Goal: Information Seeking & Learning: Learn about a topic

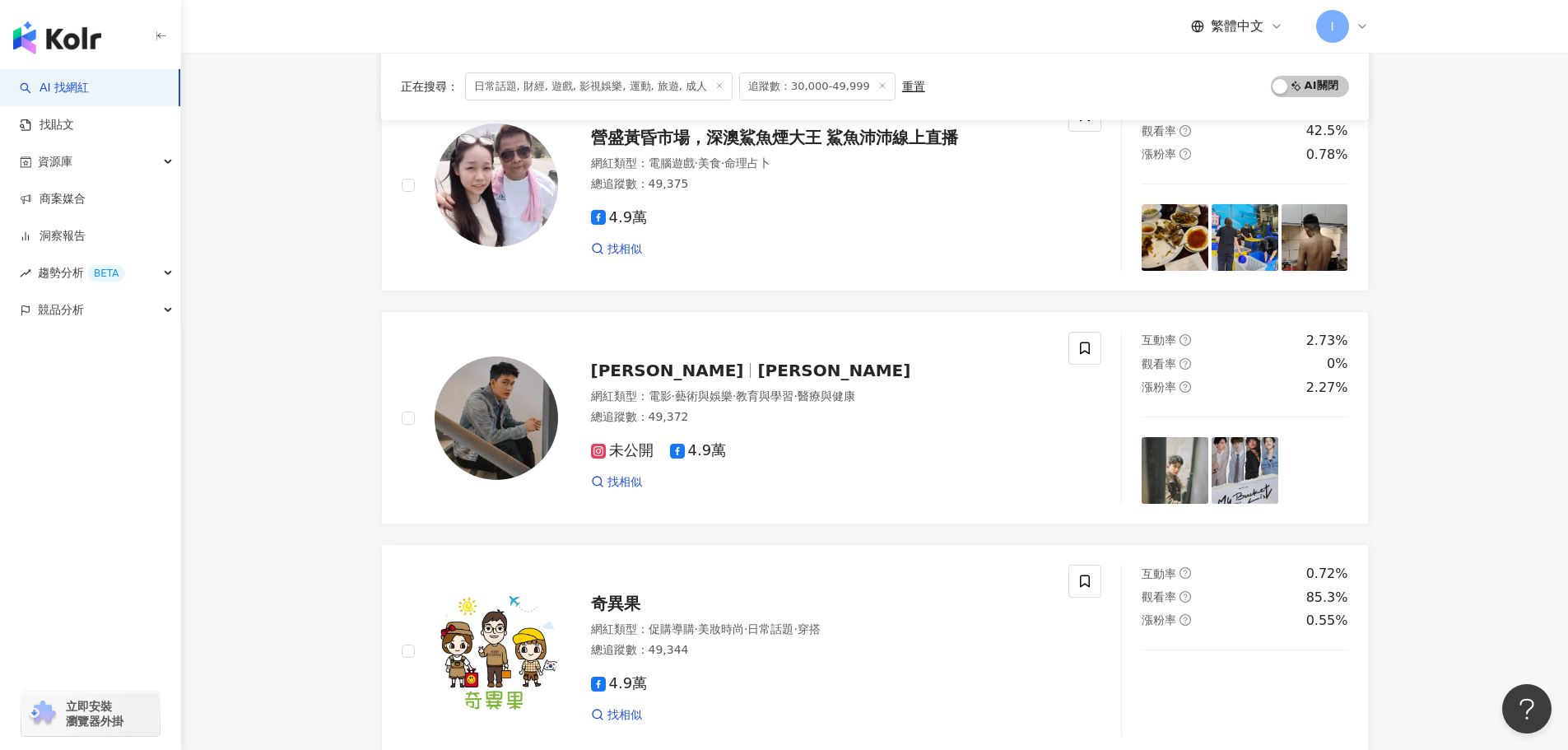
scroll to position [2551, 0]
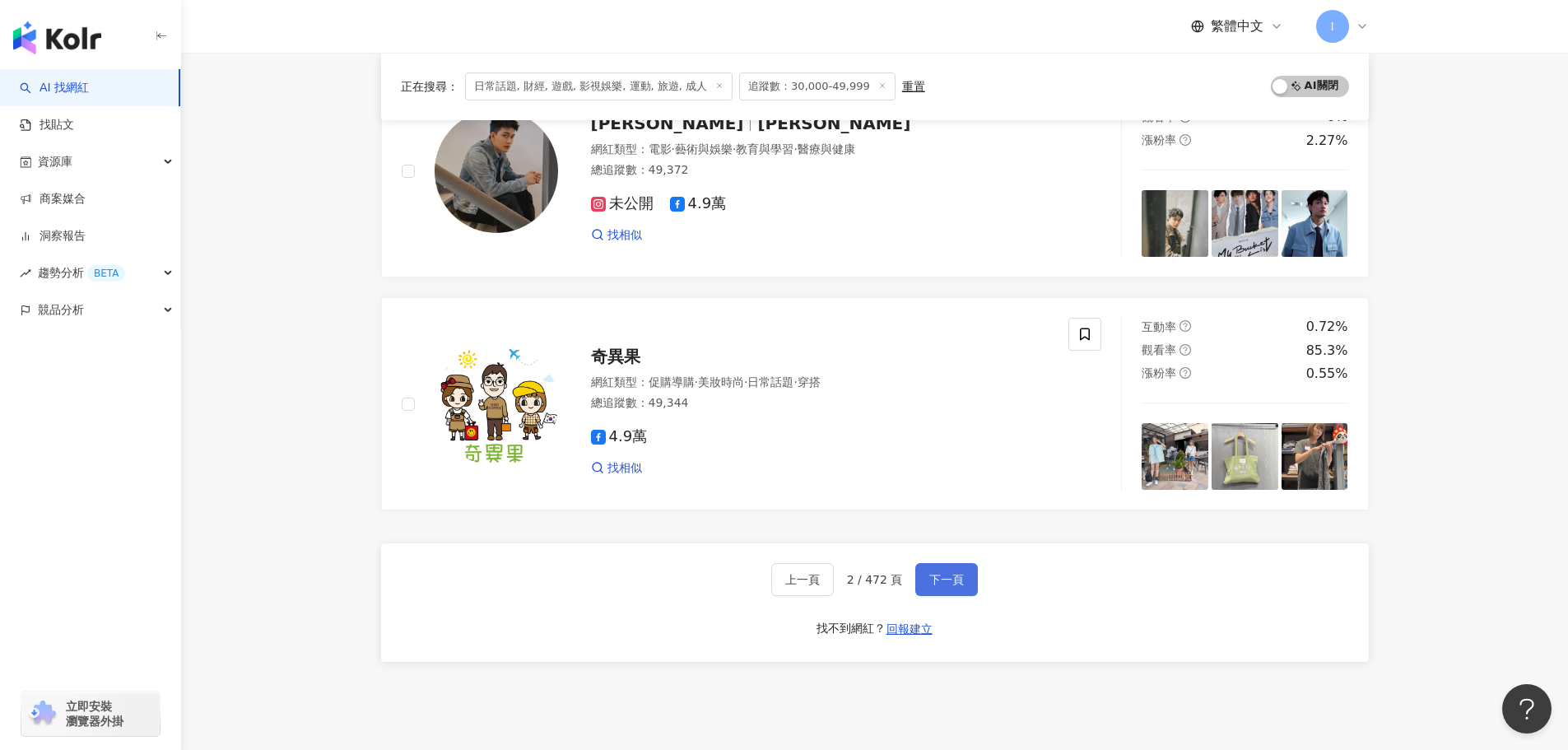
click at [953, 571] on button "下一頁" at bounding box center [946, 579] width 62 height 33
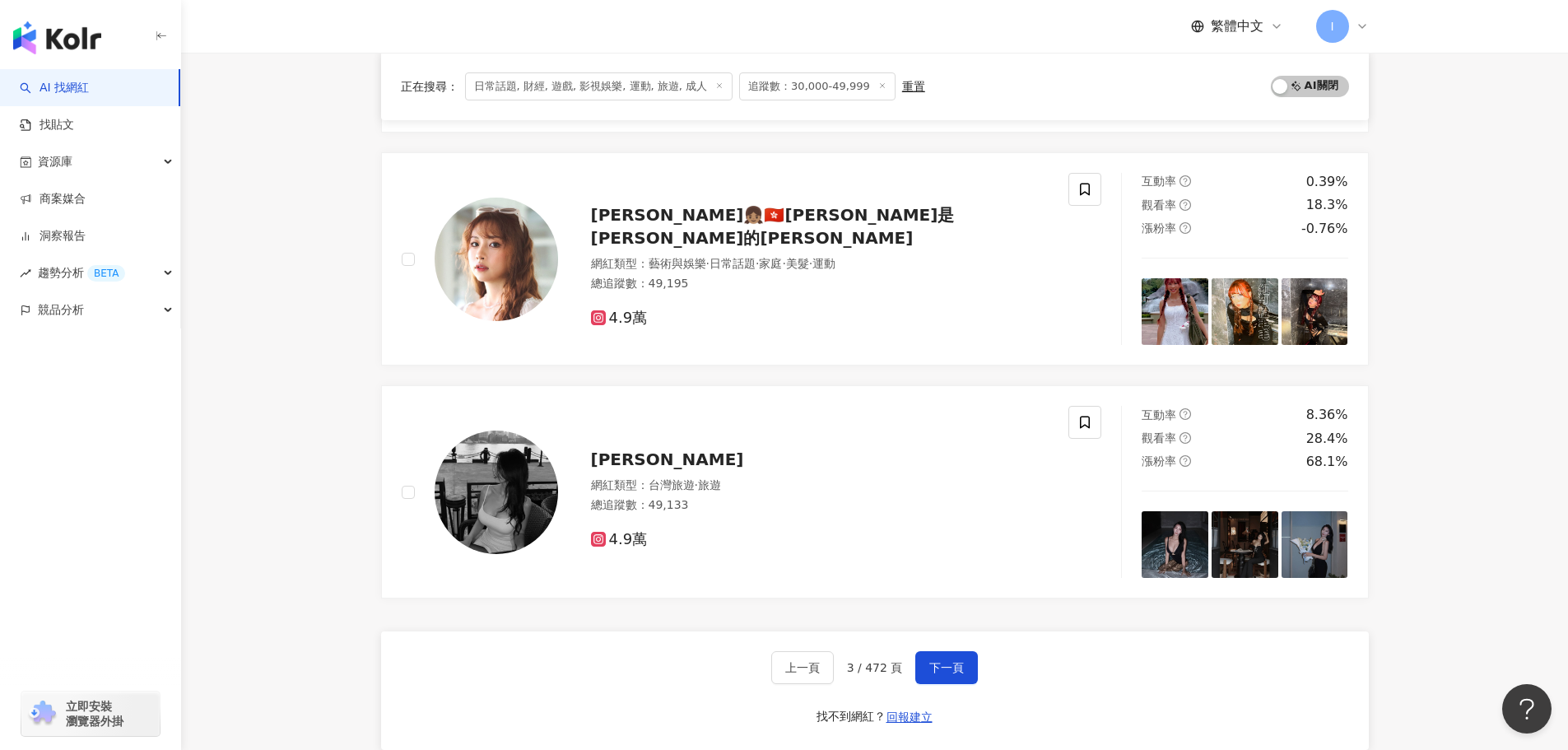
scroll to position [2469, 0]
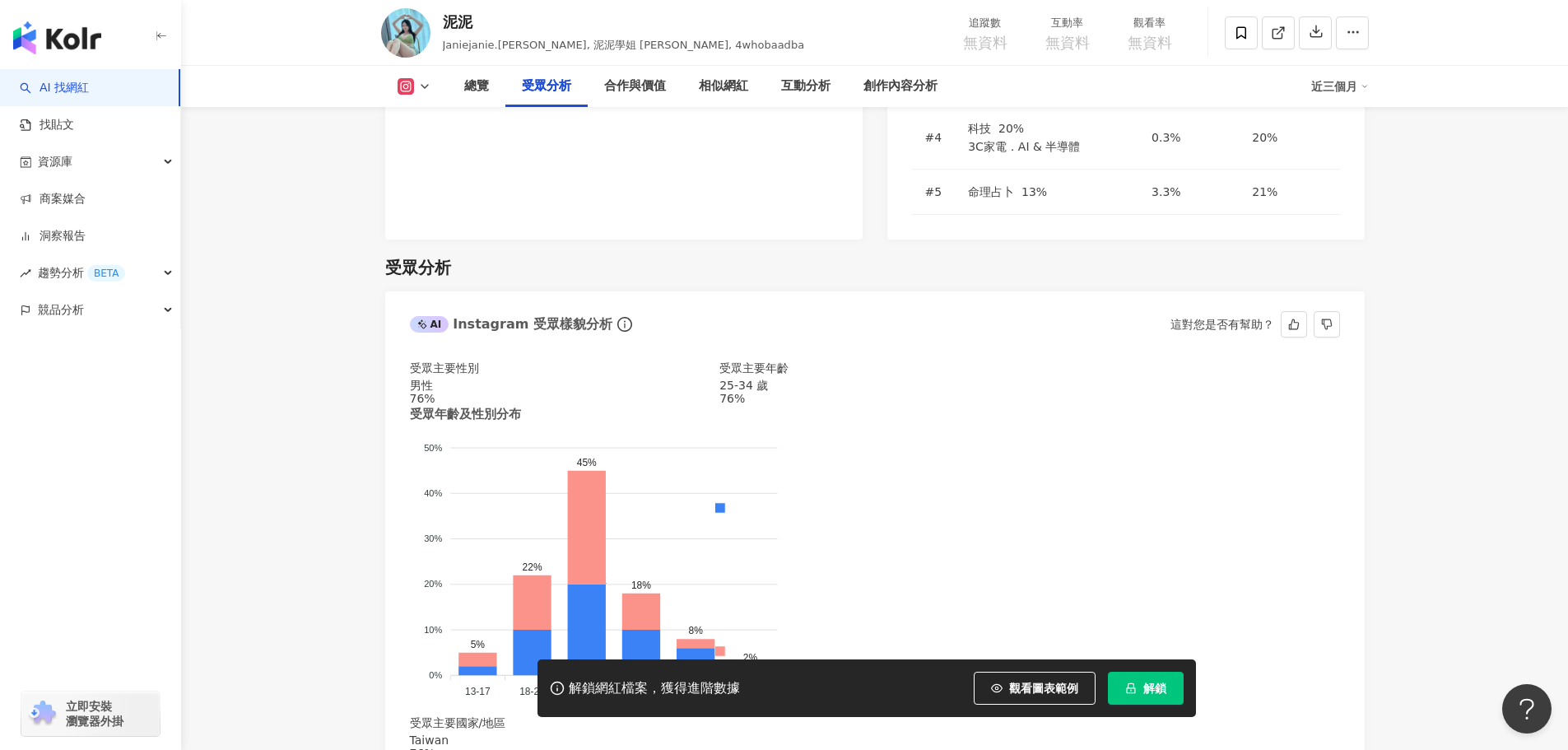
scroll to position [1893, 0]
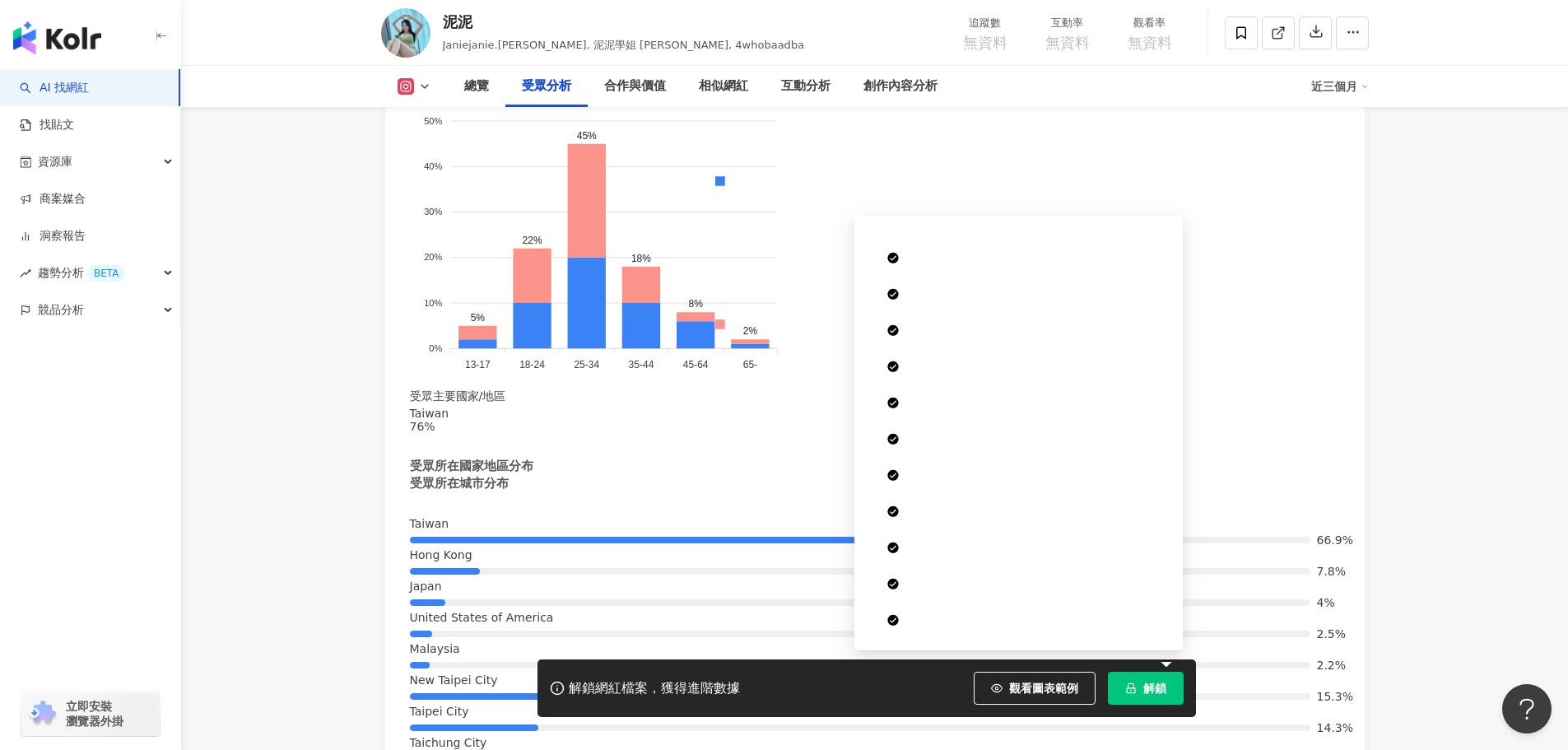
click at [1160, 703] on button "解鎖" at bounding box center [1145, 688] width 76 height 33
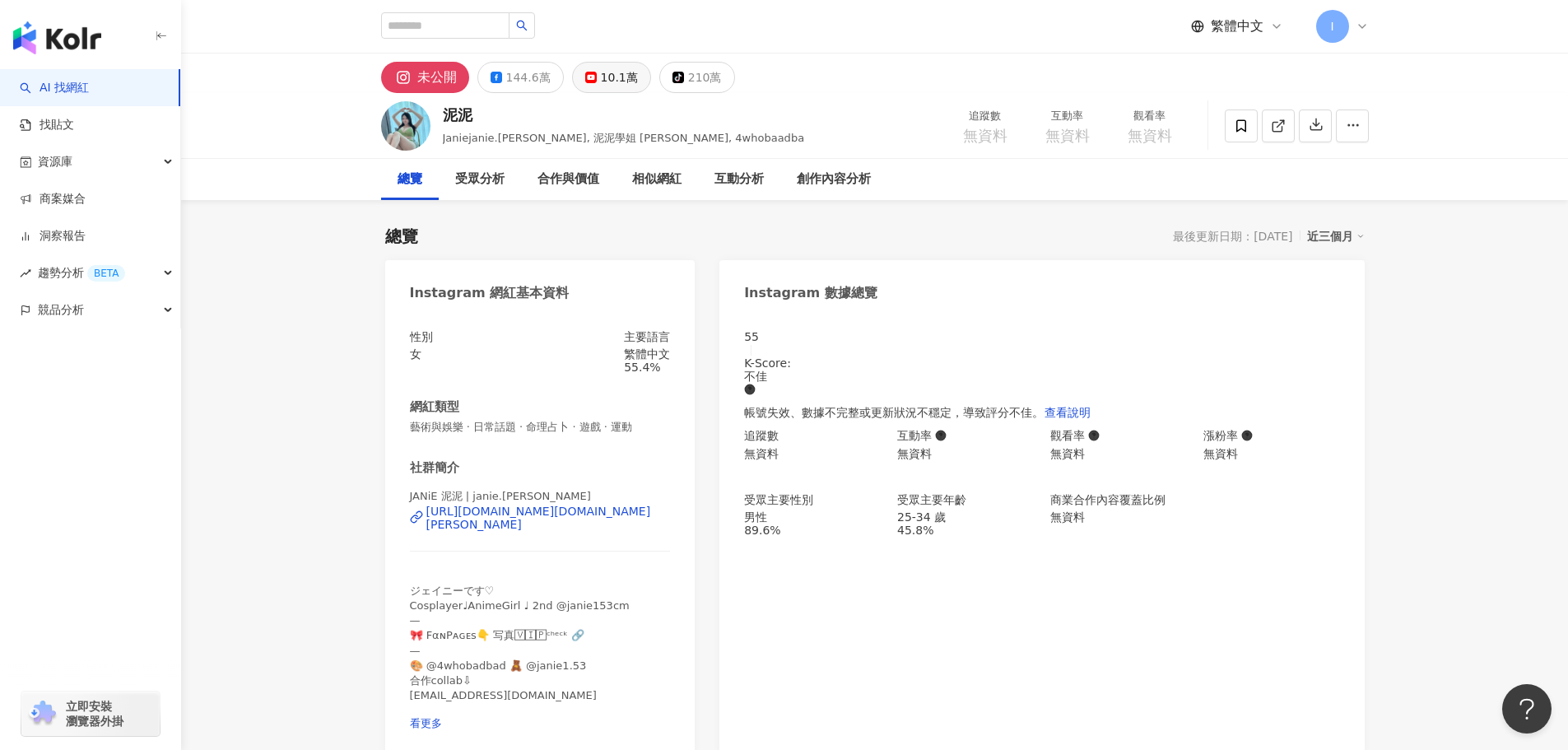
click at [606, 70] on div "10.1萬" at bounding box center [620, 78] width 37 height 23
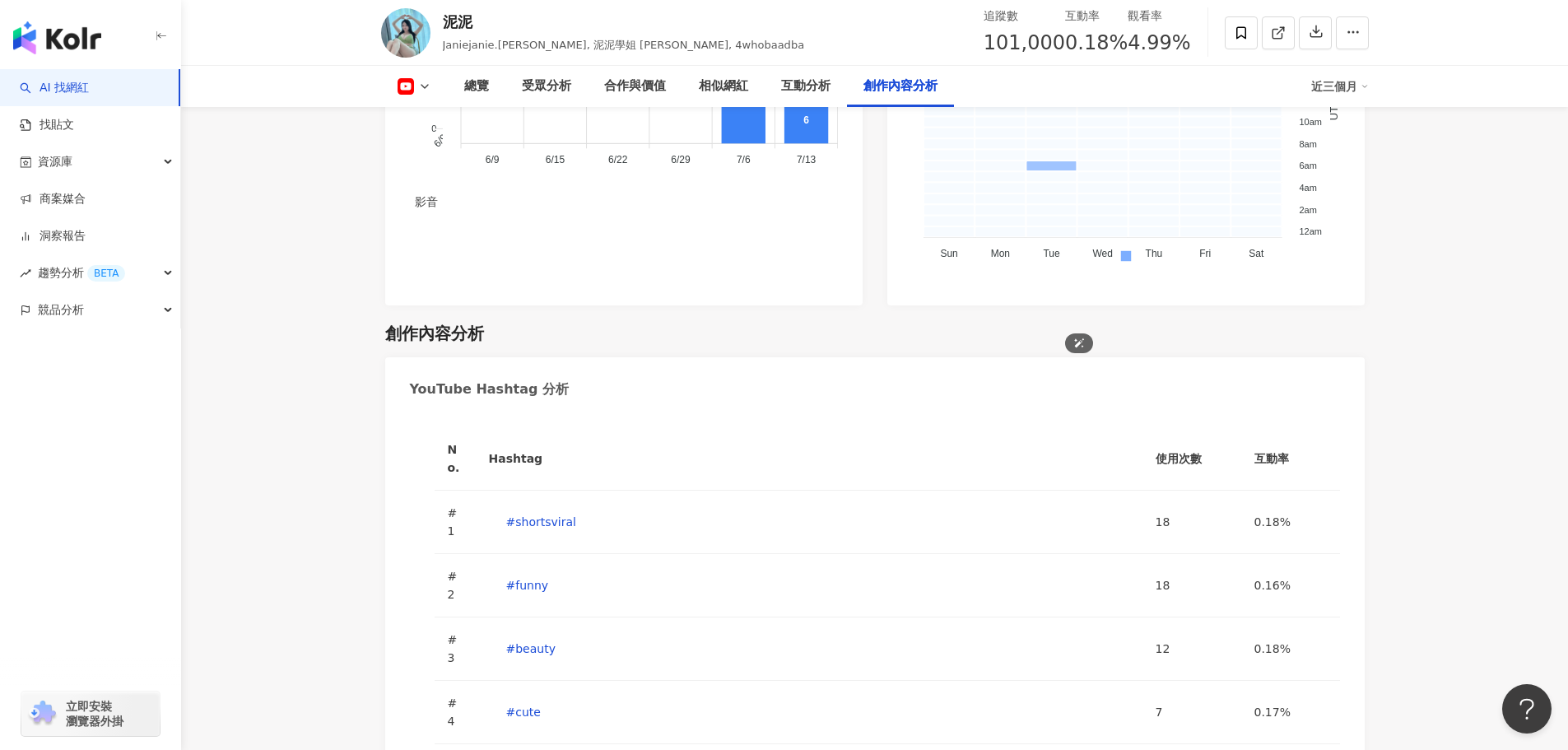
scroll to position [5107, 0]
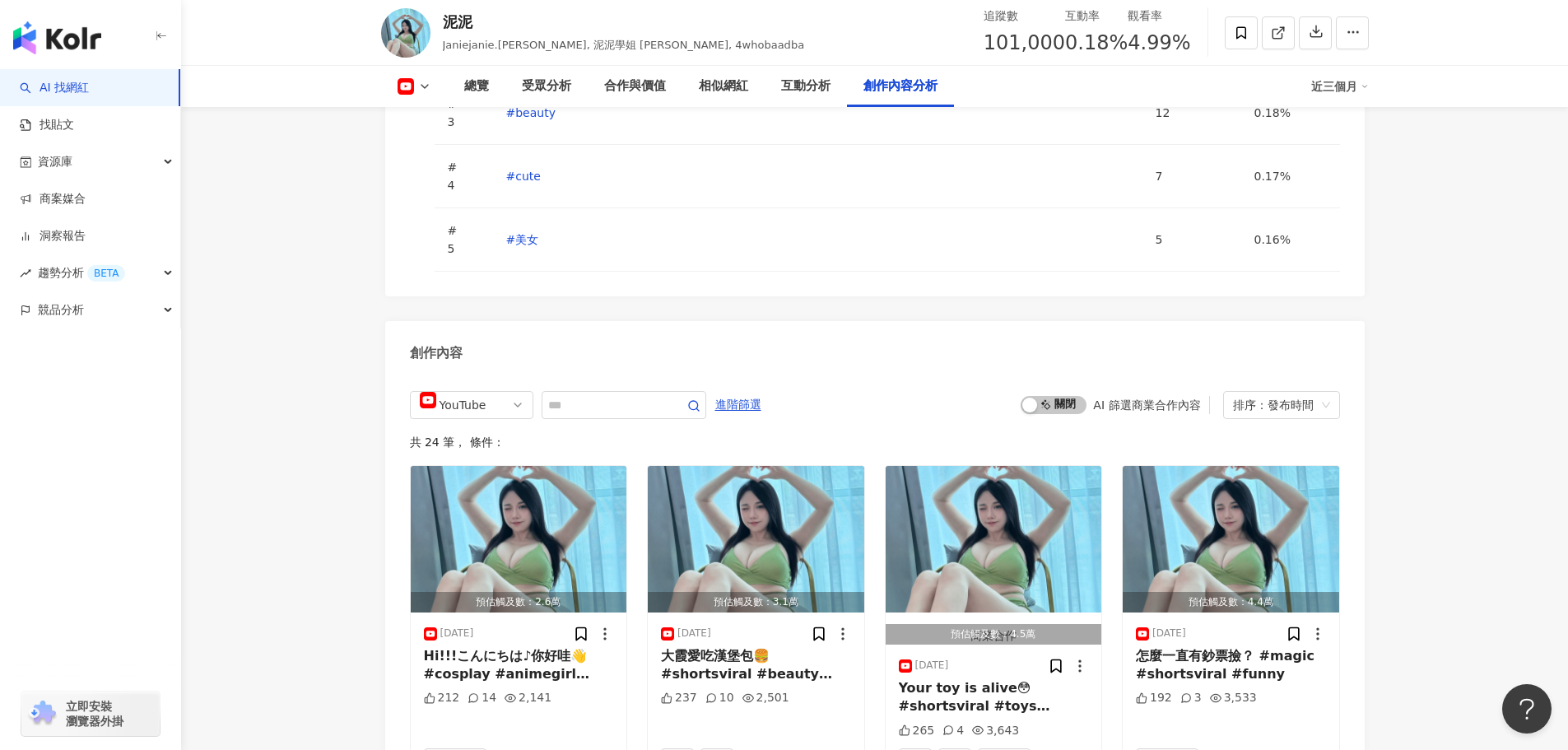
scroll to position [5519, 0]
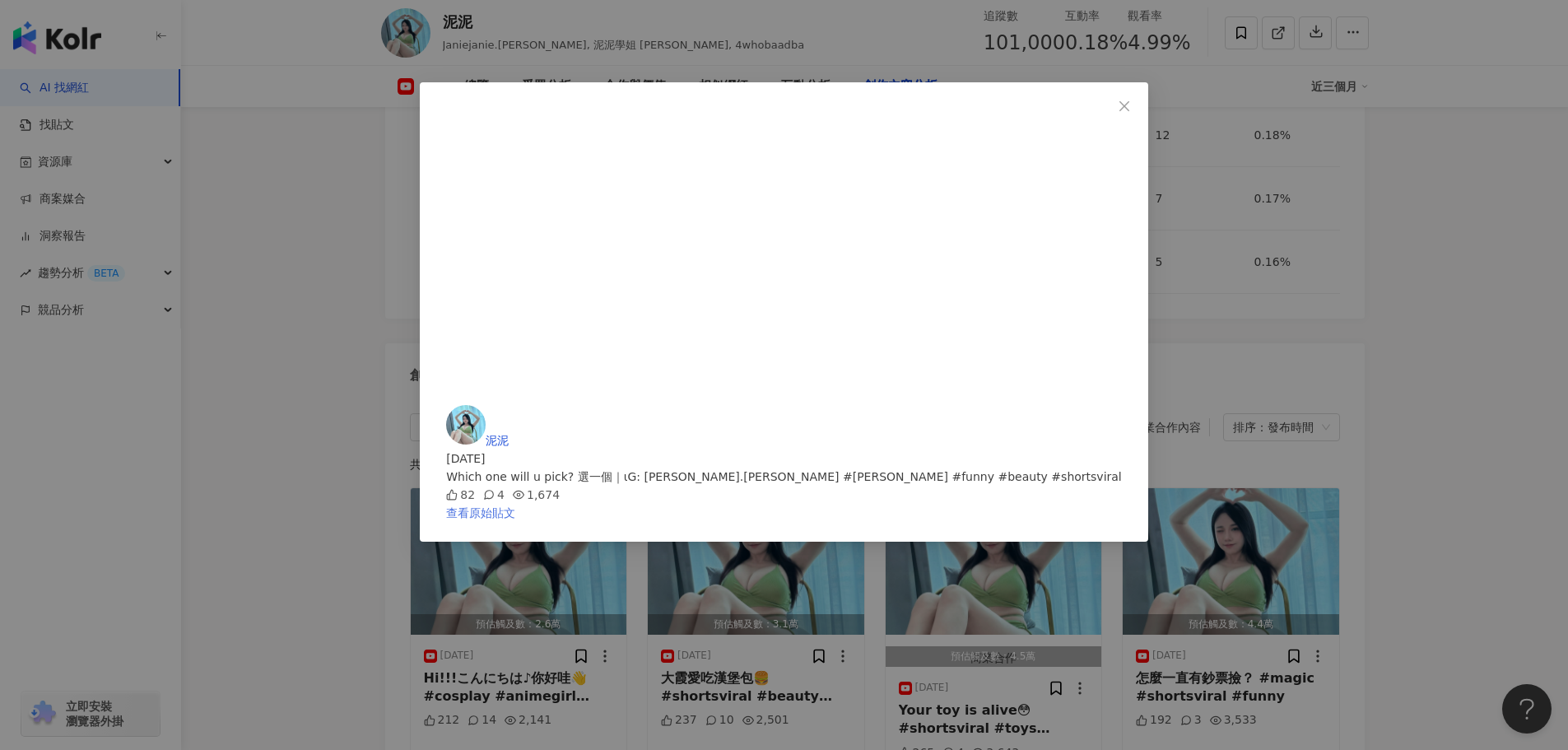
click at [516, 507] on link "查看原始貼文" at bounding box center [481, 513] width 70 height 13
click at [1126, 102] on icon "close" at bounding box center [1124, 106] width 13 height 13
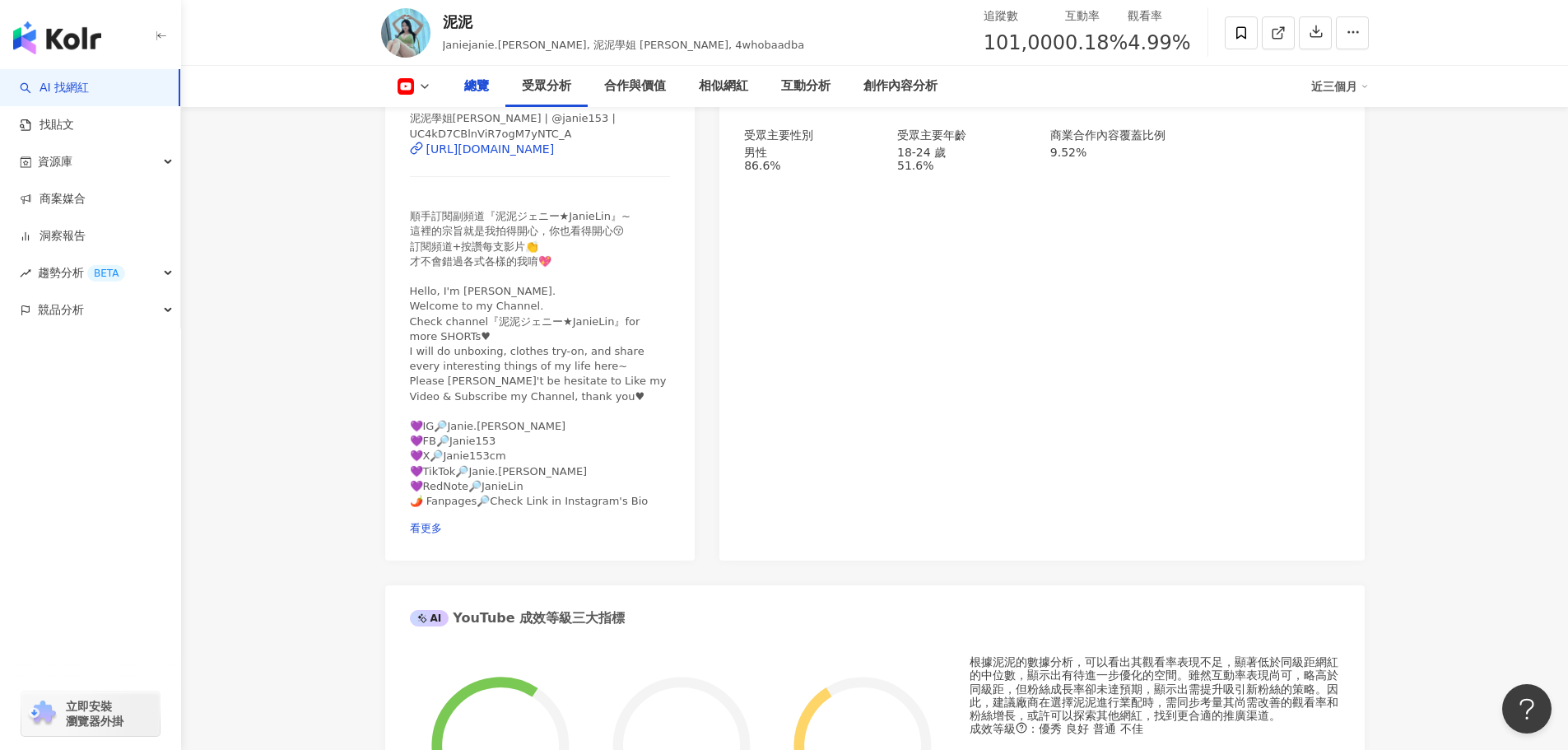
scroll to position [0, 0]
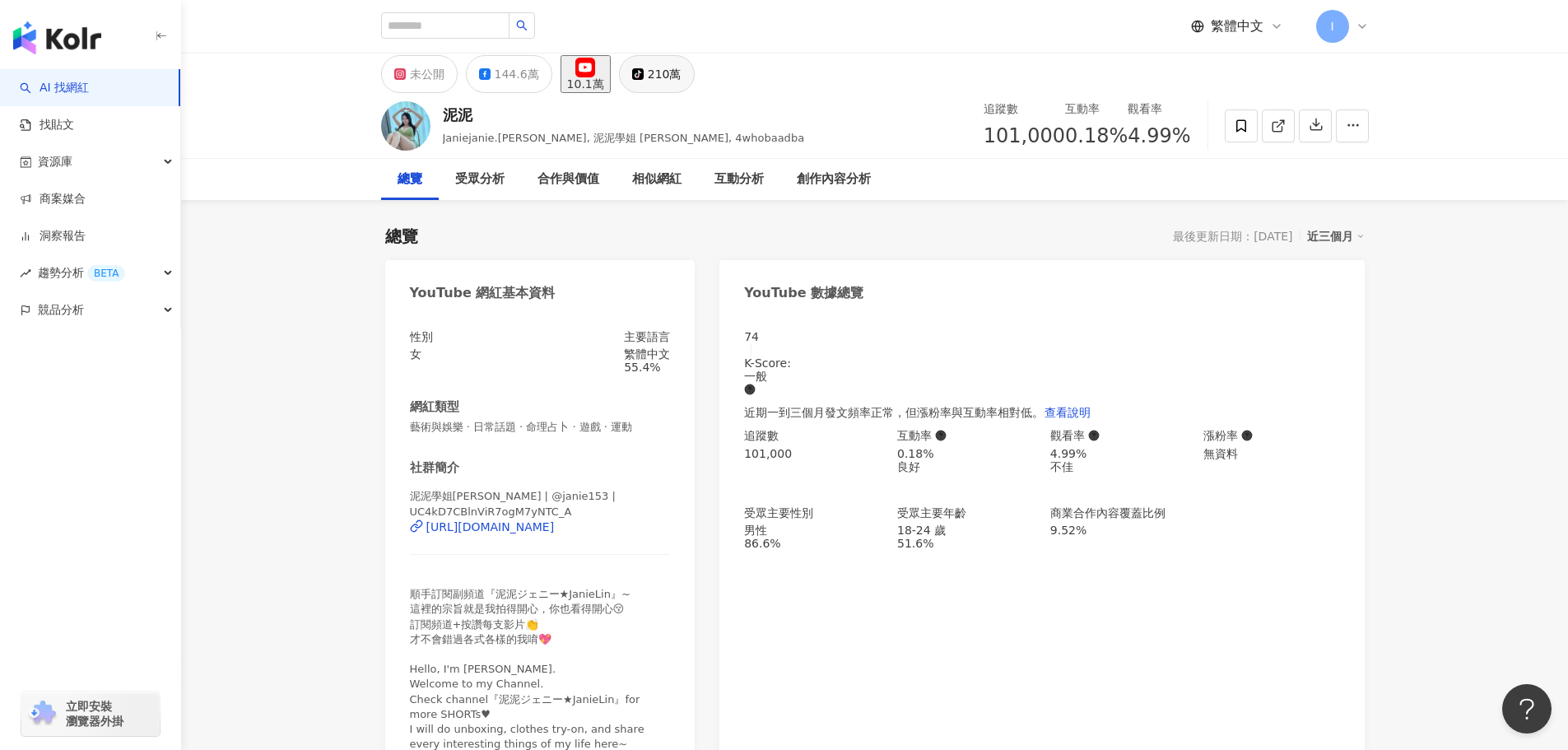
click at [665, 70] on button "tiktok-icon 210萬" at bounding box center [656, 74] width 76 height 37
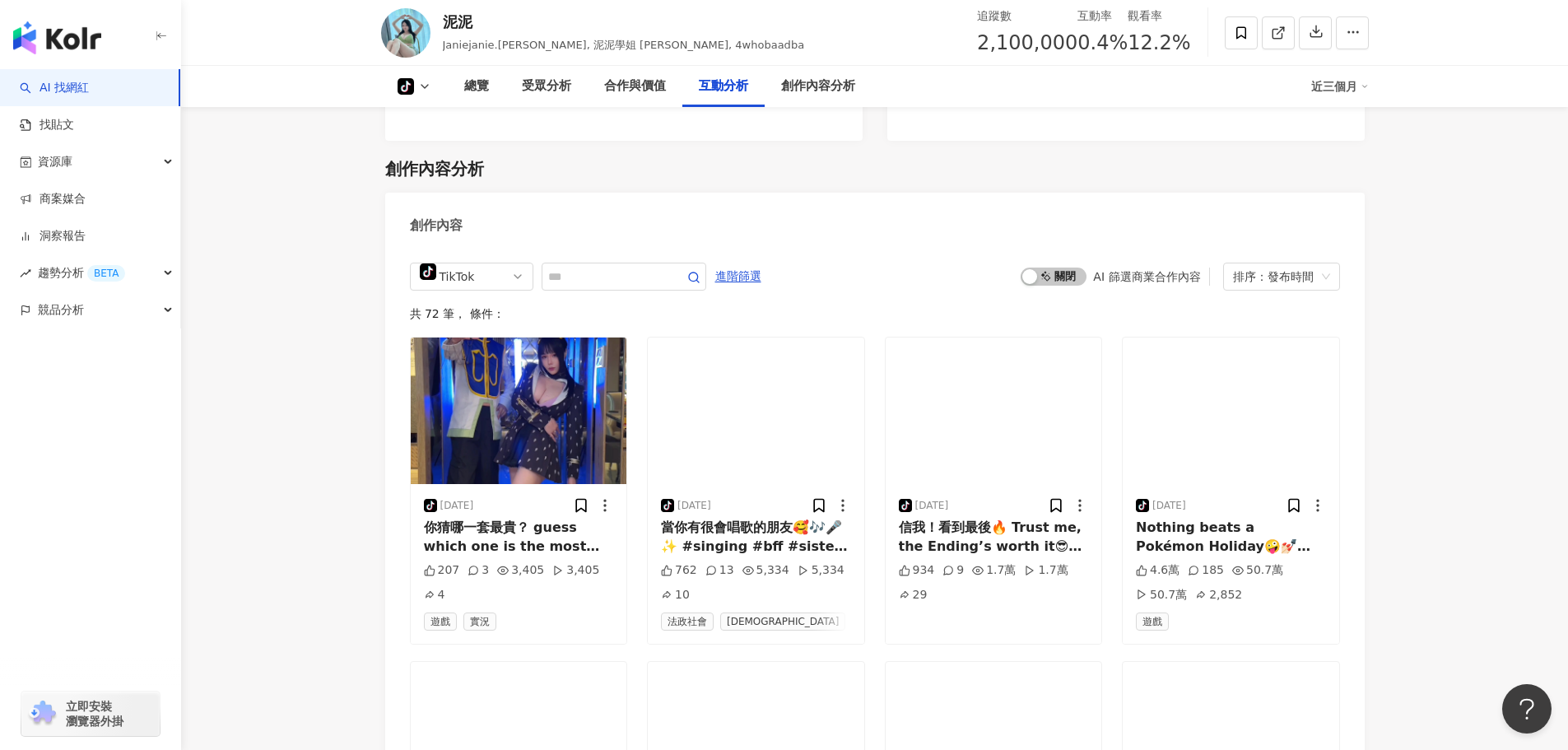
scroll to position [3057, 0]
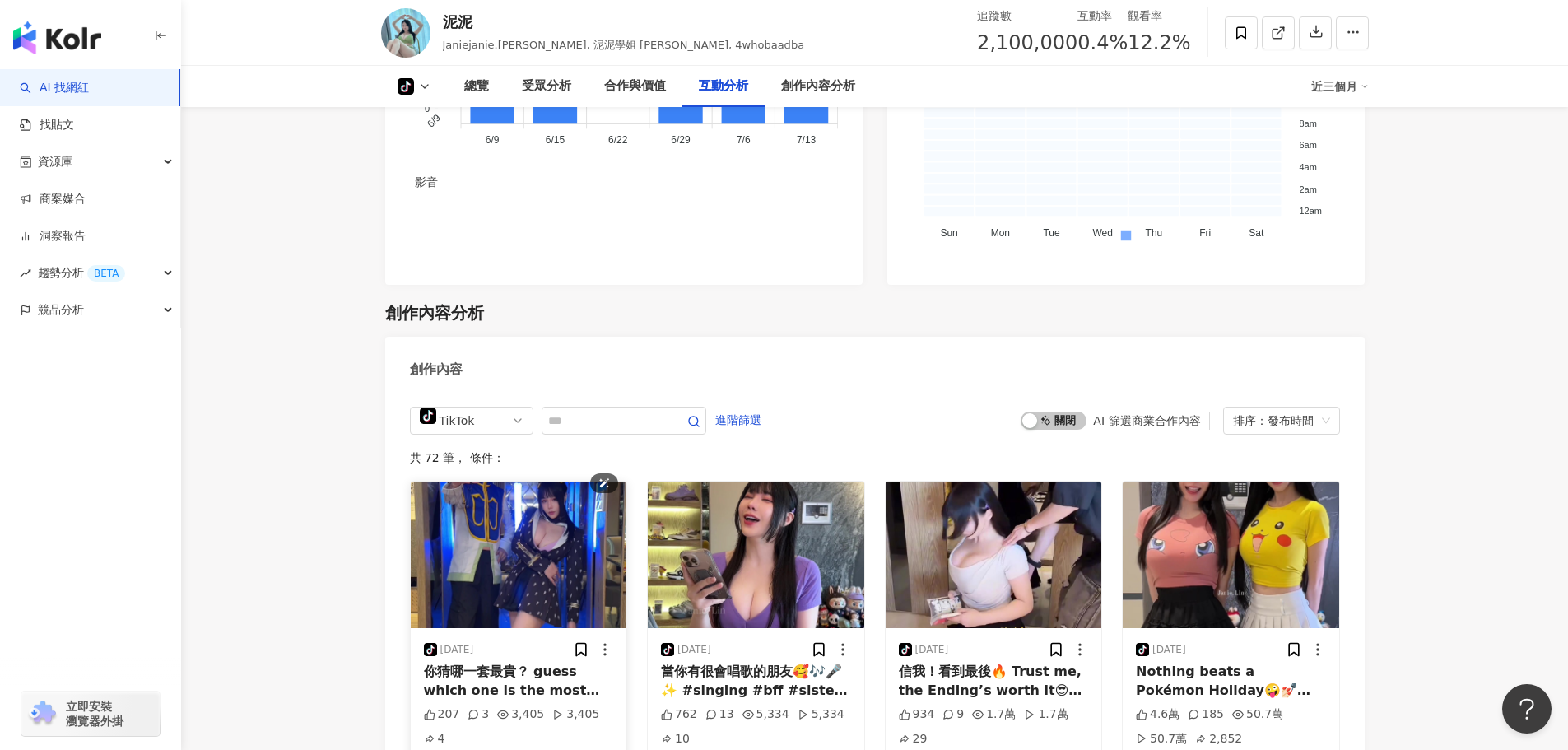
click at [517, 482] on img "button" at bounding box center [519, 555] width 217 height 146
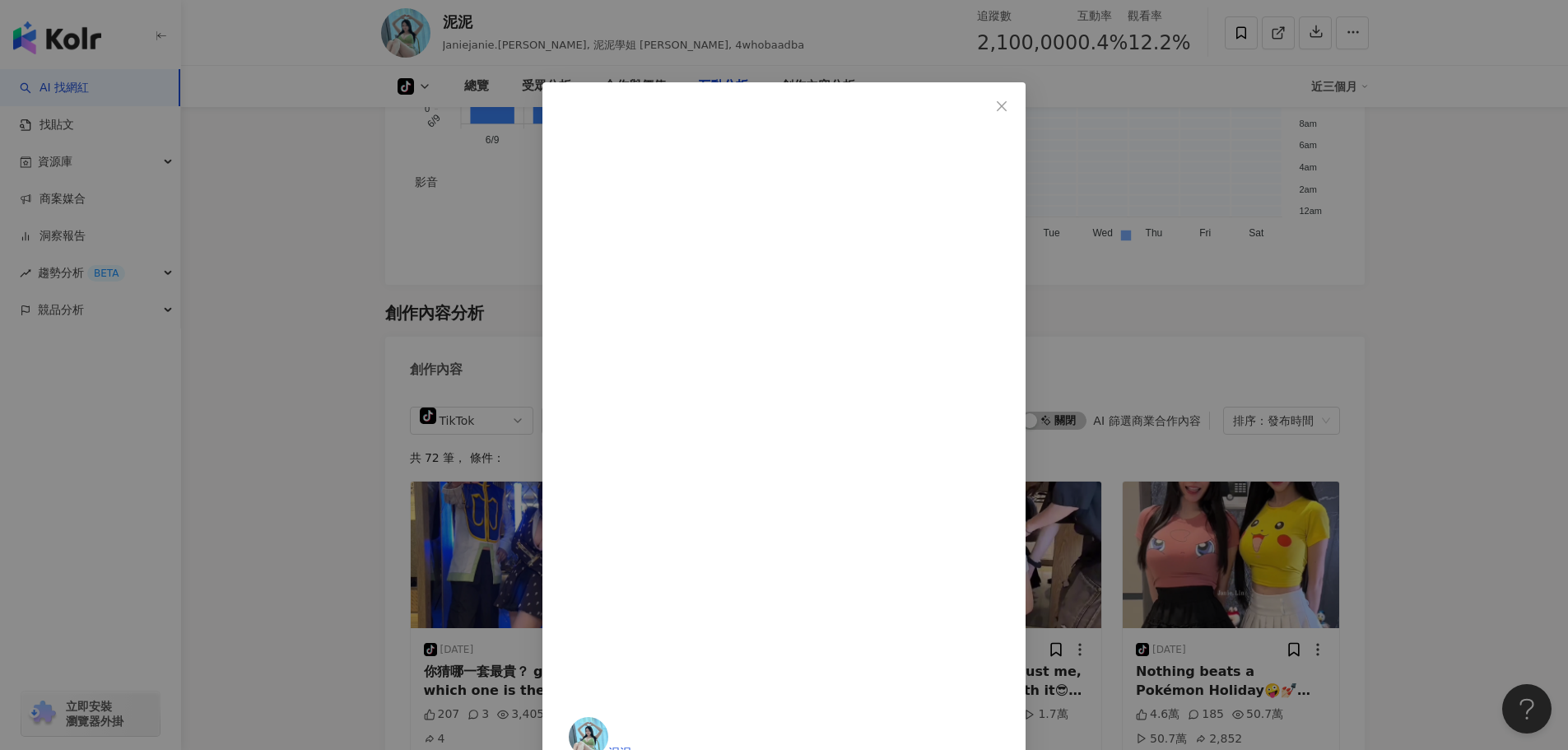
click at [1009, 107] on icon "close" at bounding box center [1002, 106] width 13 height 13
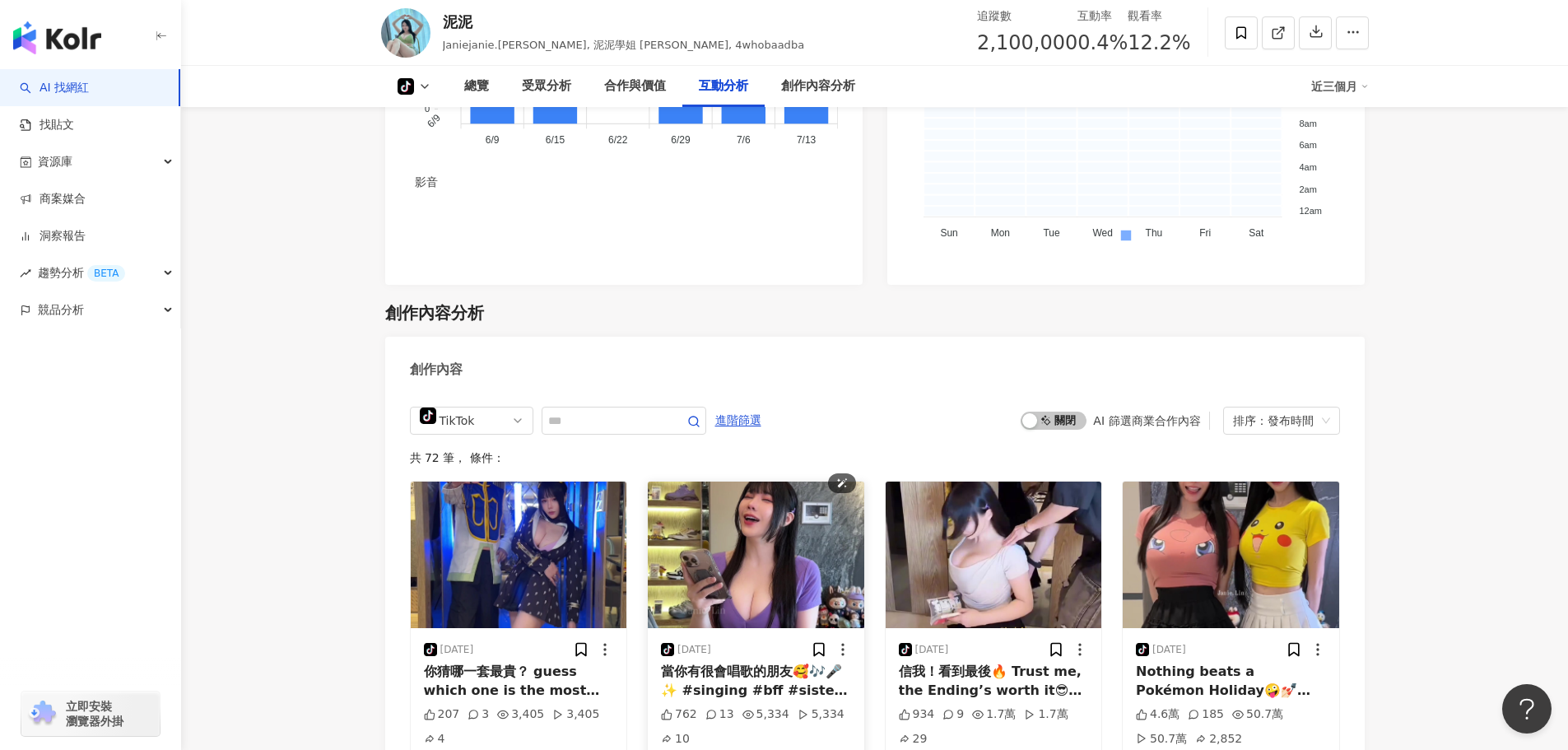
click at [715, 482] on img "button" at bounding box center [755, 555] width 217 height 146
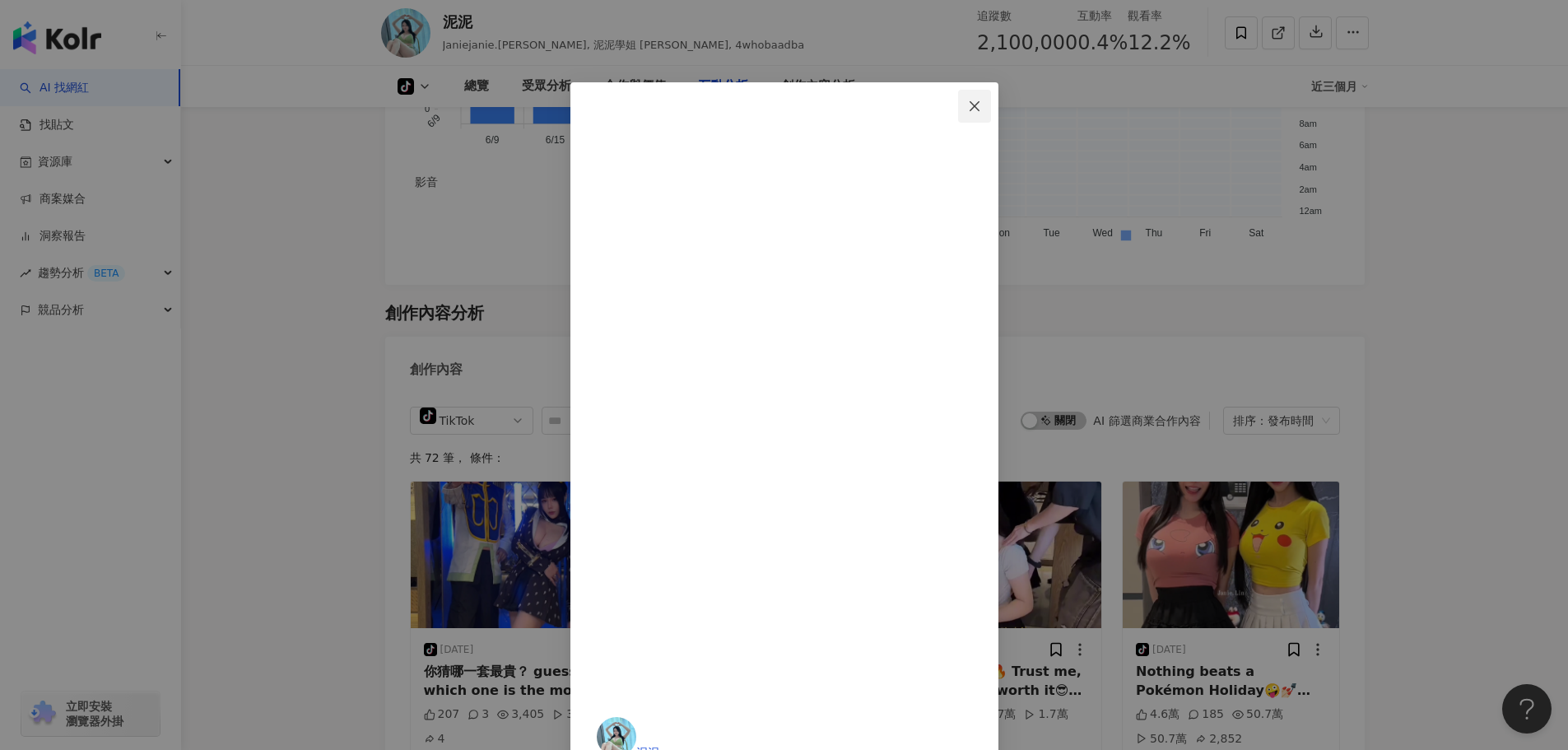
click at [991, 102] on span "Close" at bounding box center [974, 106] width 33 height 13
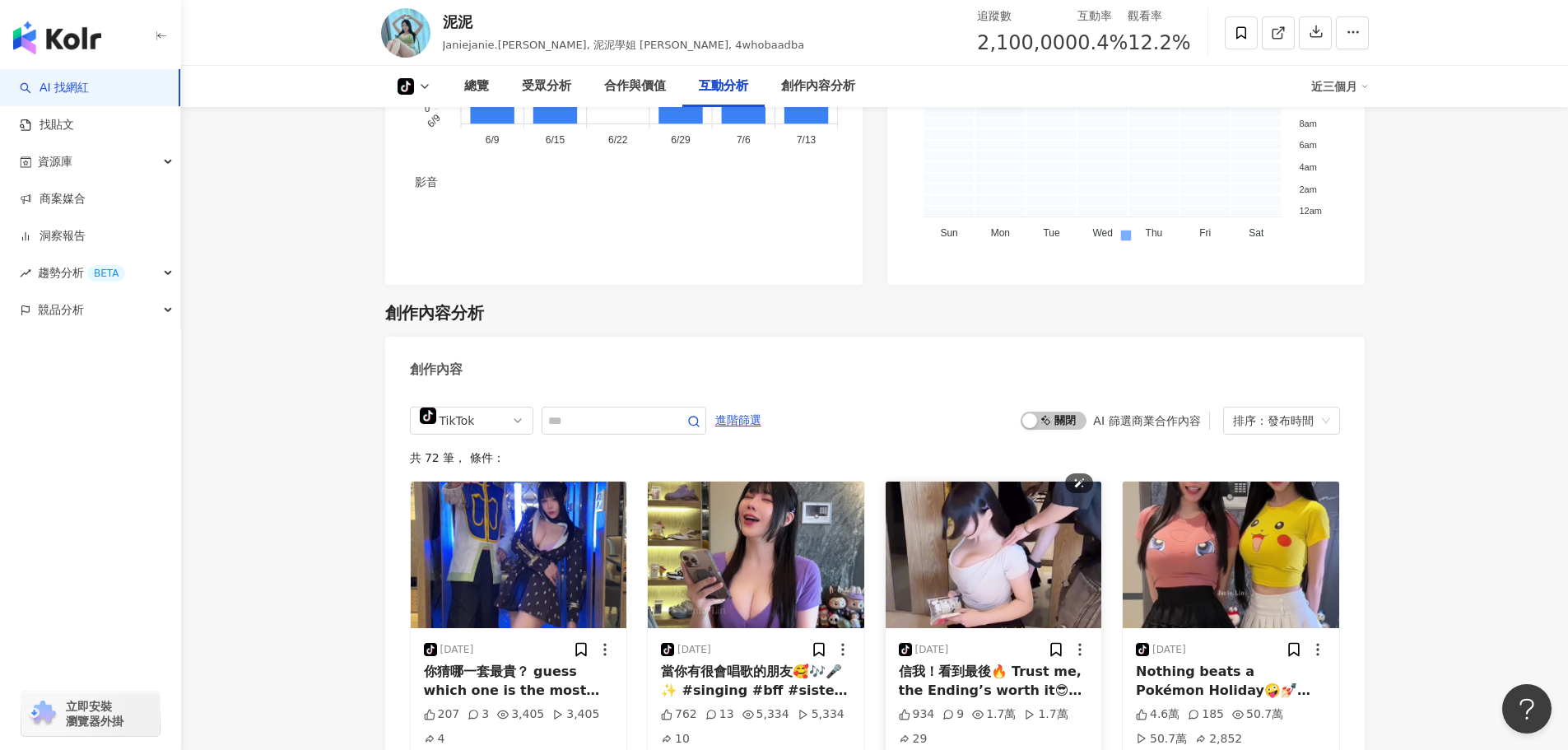
click at [1028, 482] on img "button" at bounding box center [994, 555] width 217 height 146
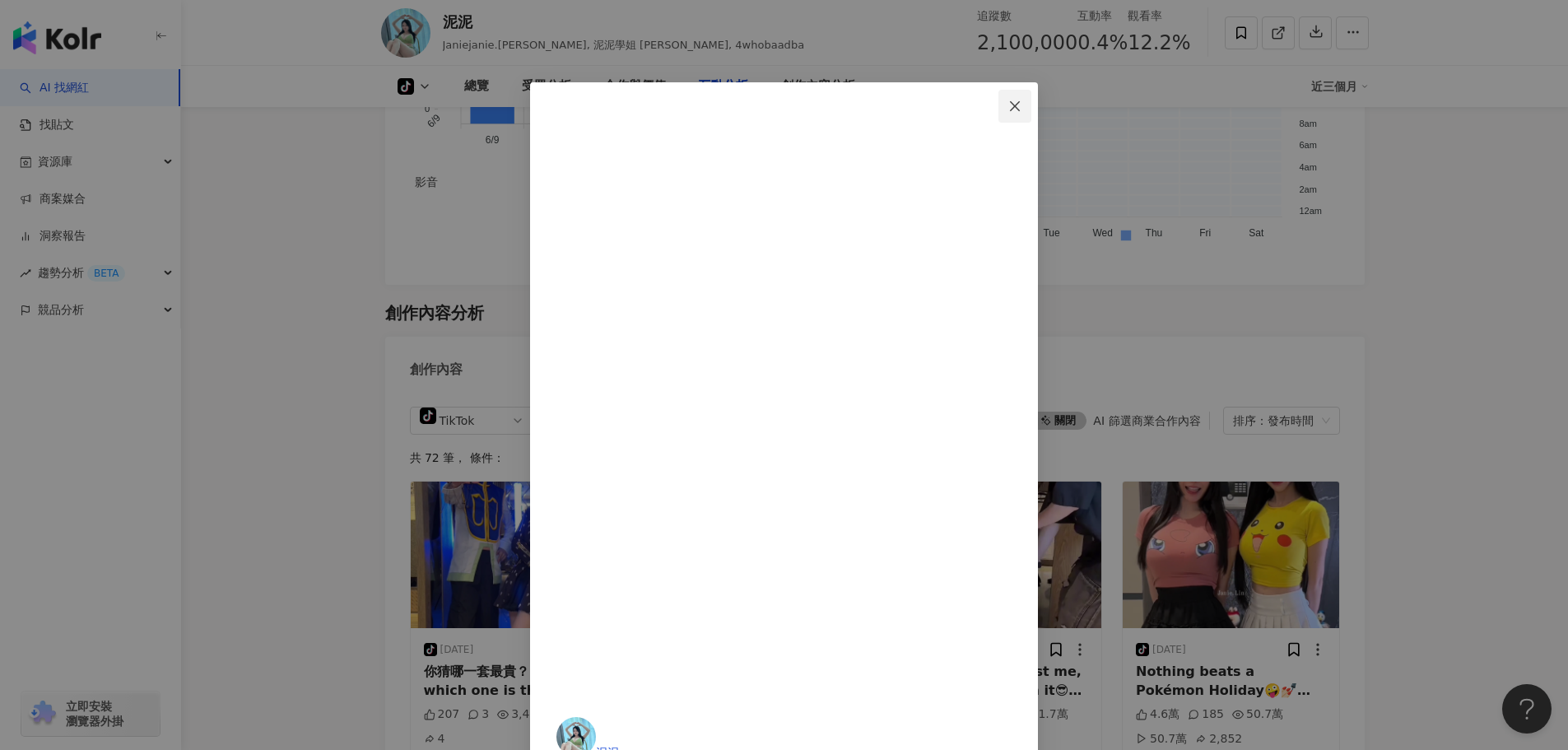
click at [1019, 104] on icon "close" at bounding box center [1014, 105] width 10 height 10
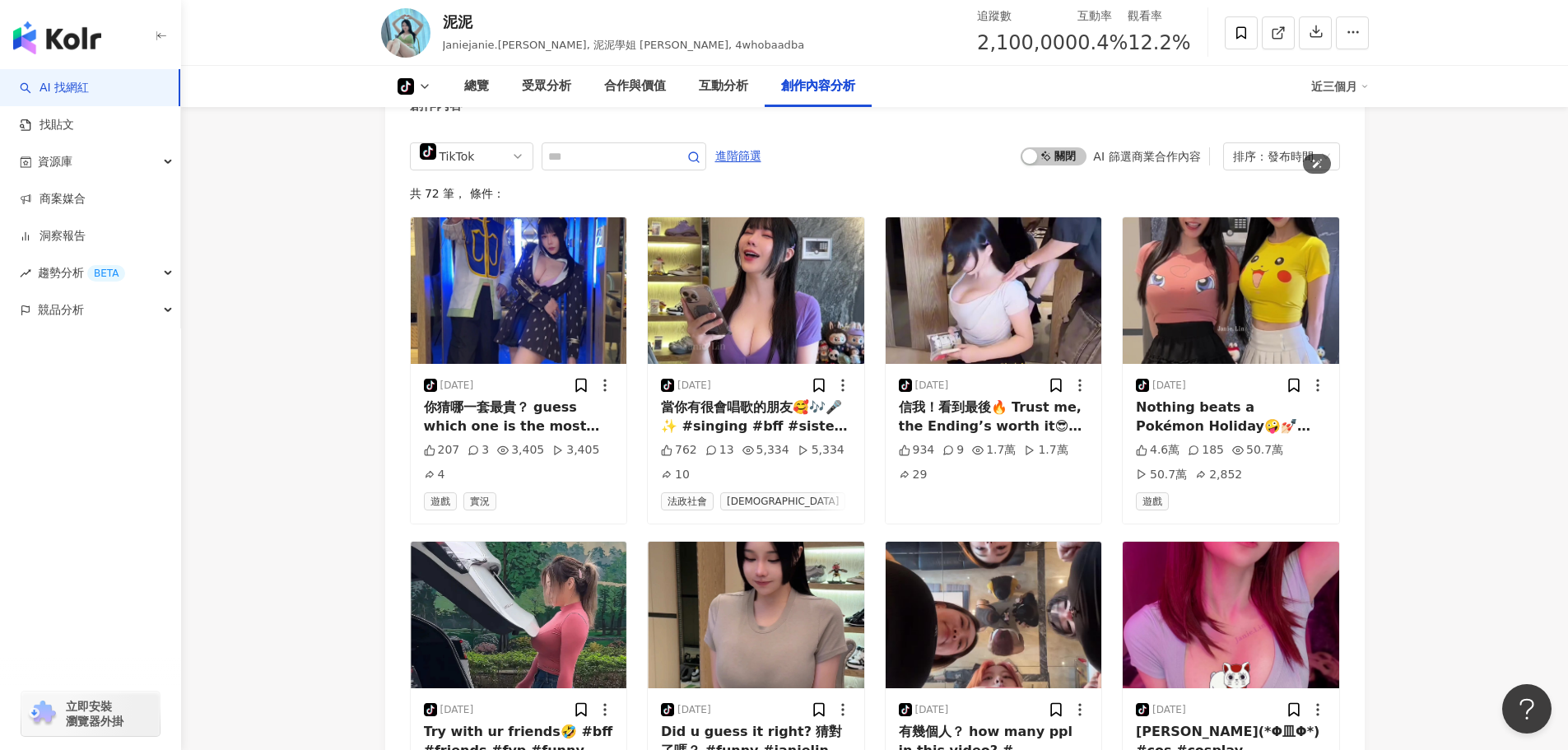
scroll to position [3468, 0]
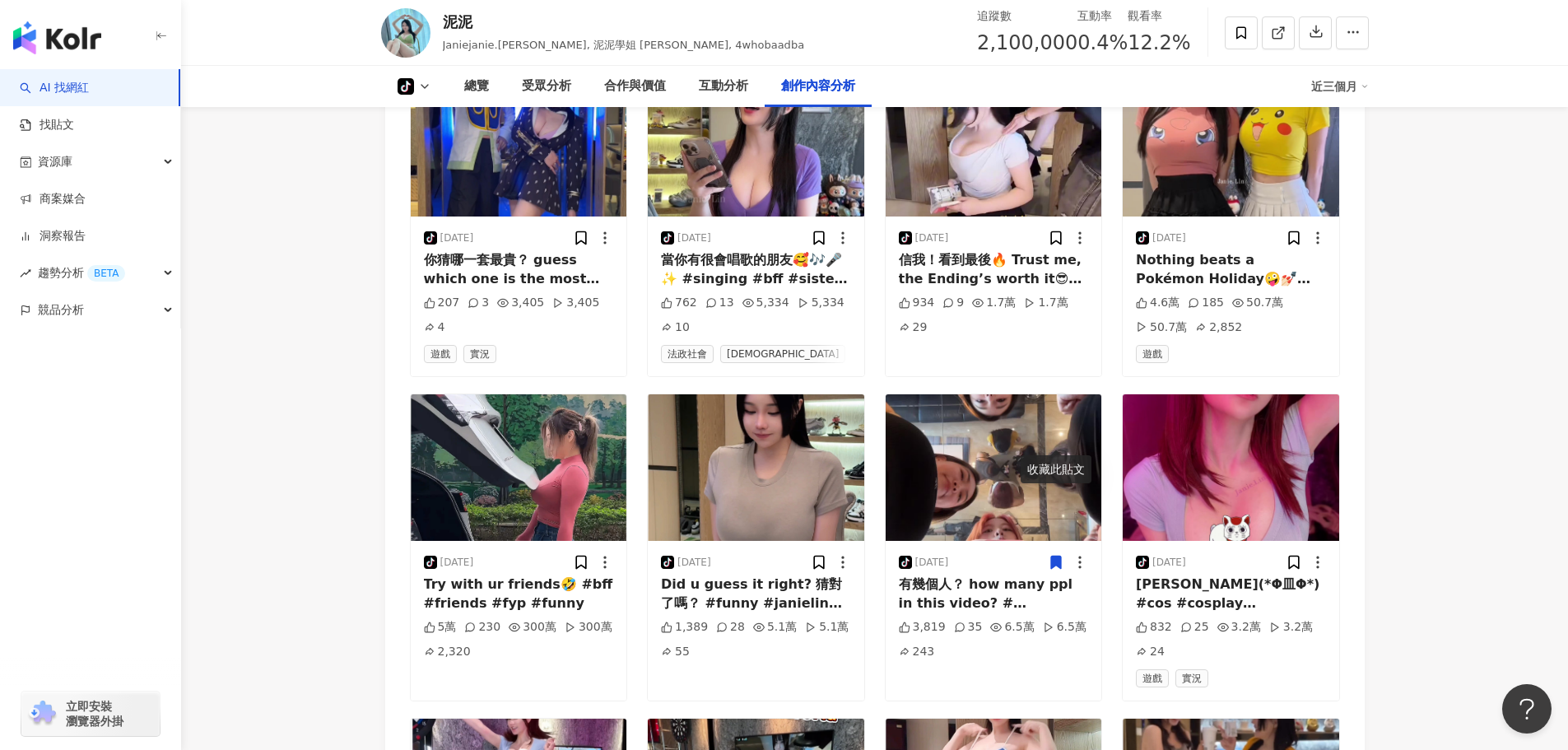
click at [457, 31] on div "泥泥" at bounding box center [624, 21] width 362 height 21
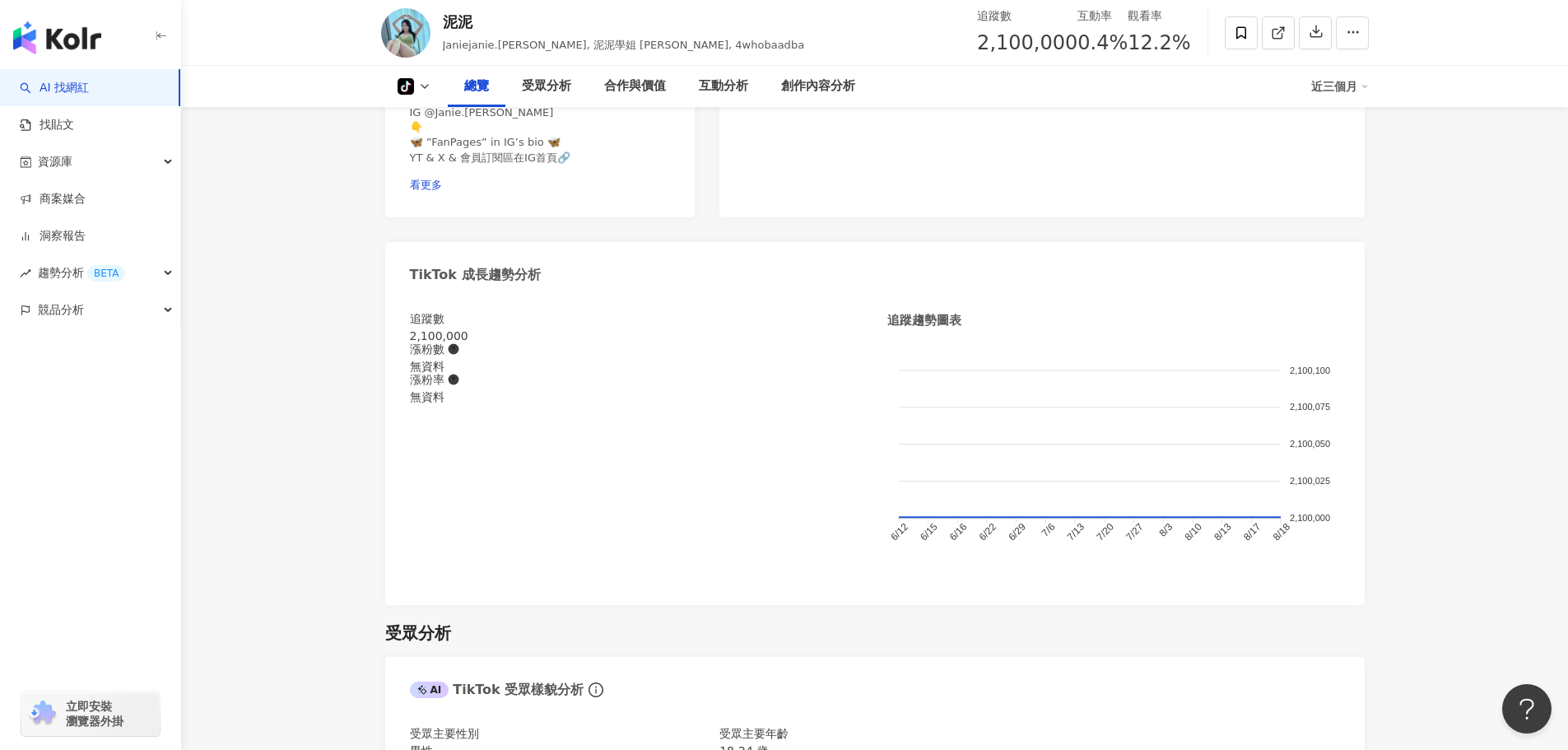
scroll to position [0, 0]
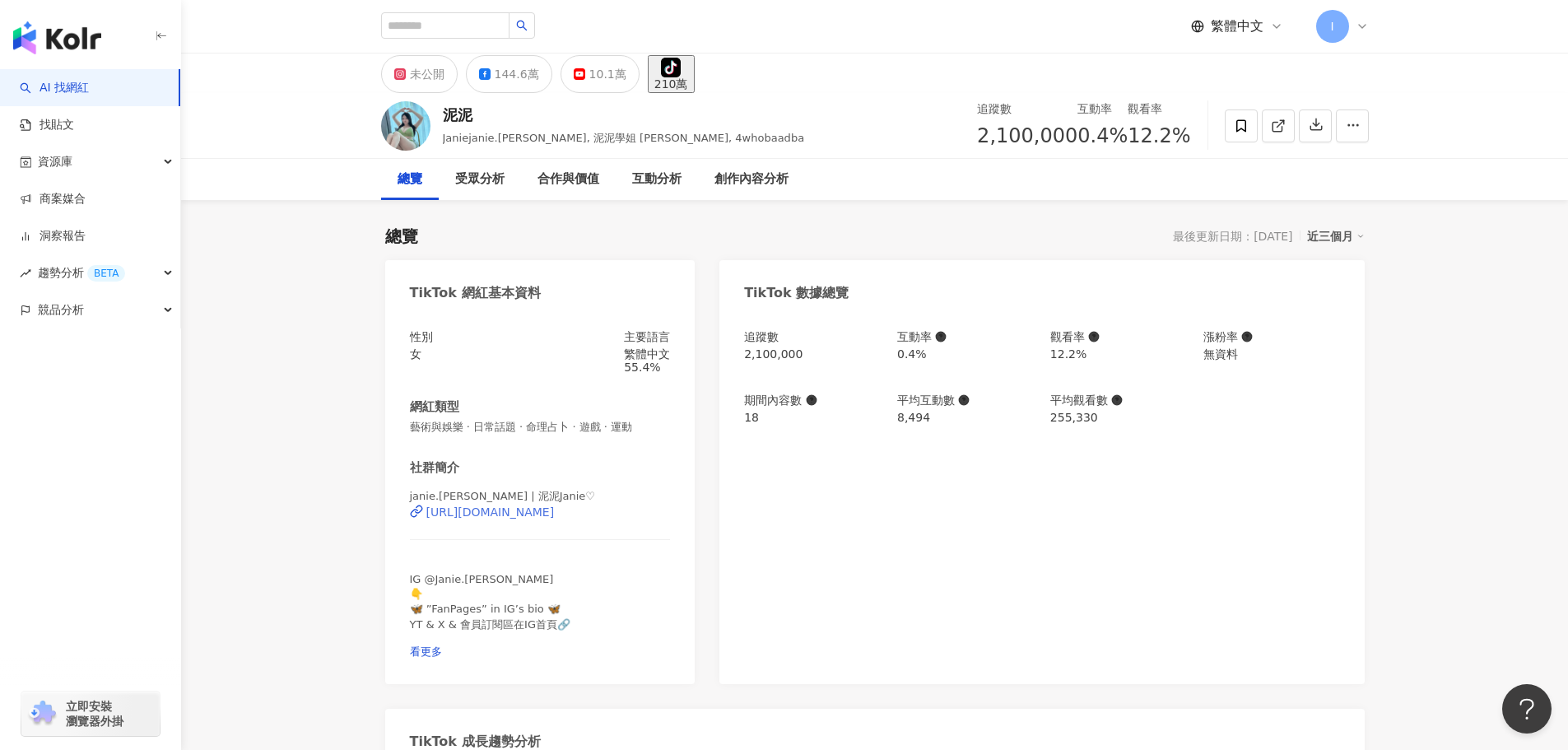
click at [531, 518] on div "https://www.tiktok.com/share/user/6581127816682209282" at bounding box center [491, 512] width 128 height 13
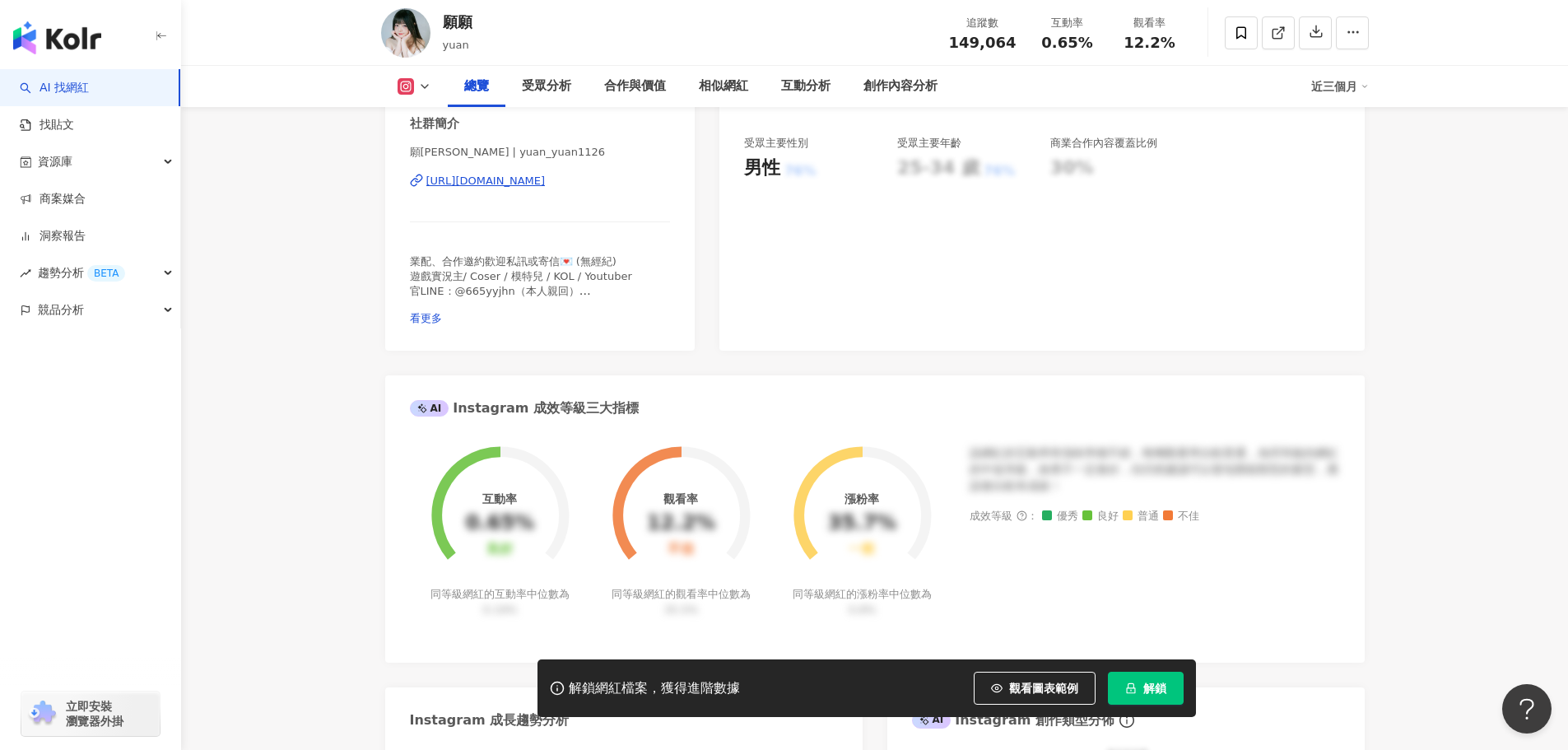
scroll to position [576, 0]
